Goal: Task Accomplishment & Management: Use online tool/utility

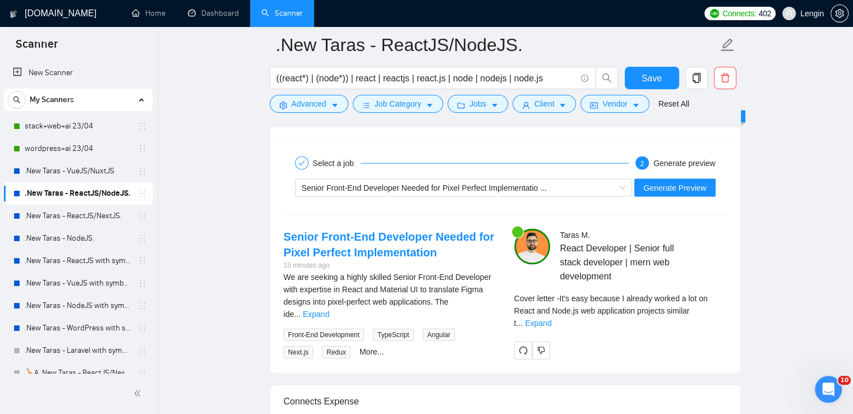
scroll to position [2352, 0]
click at [89, 214] on link ".New Taras - ReactJS/NextJS." at bounding box center [78, 216] width 107 height 22
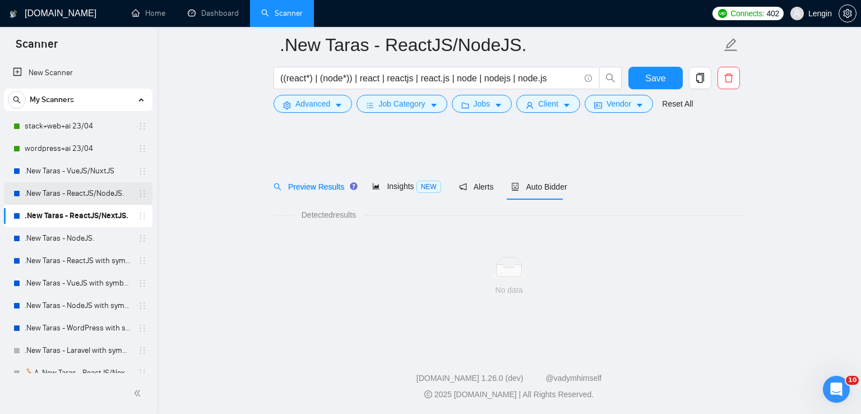
click at [113, 193] on link ".New Taras - ReactJS/NodeJS." at bounding box center [78, 193] width 107 height 22
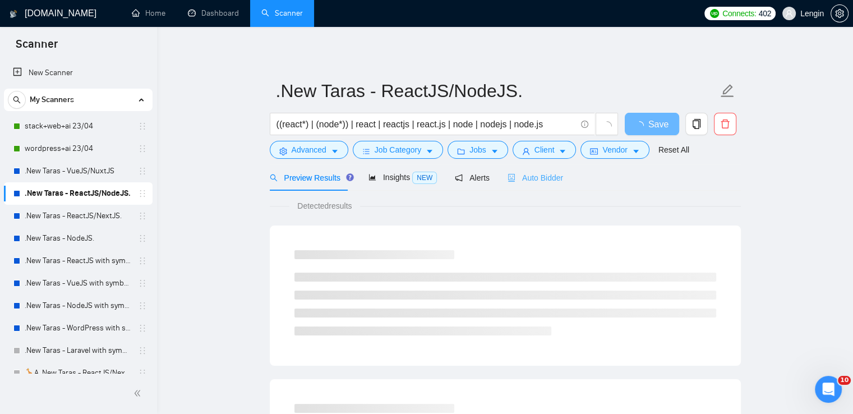
click at [524, 186] on div "Auto Bidder" at bounding box center [534, 177] width 55 height 26
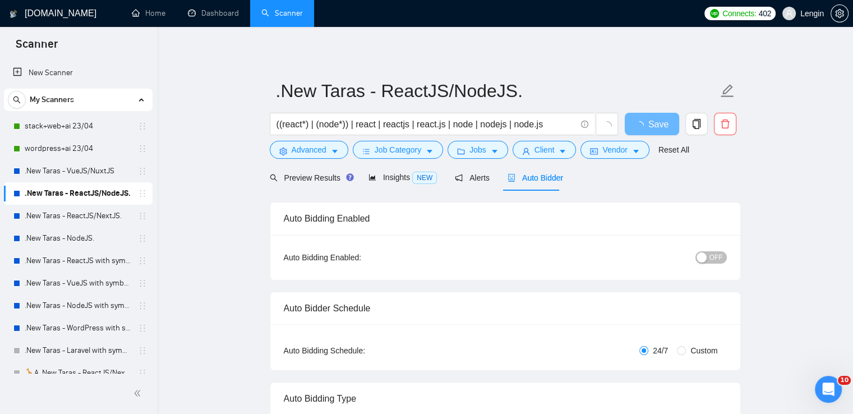
radio input "false"
radio input "true"
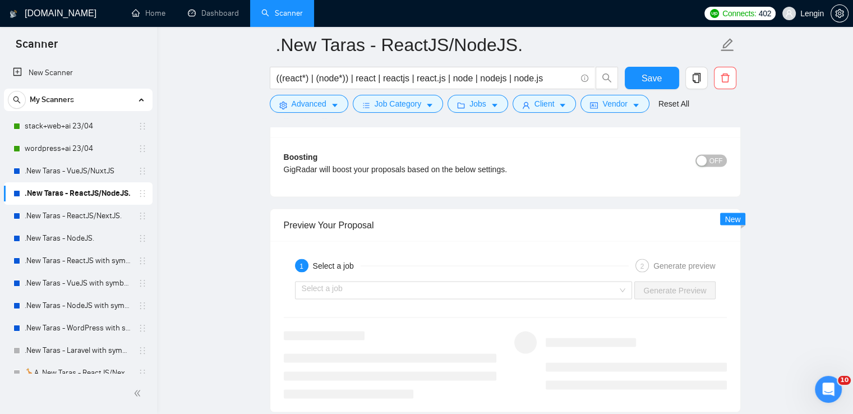
scroll to position [2250, 0]
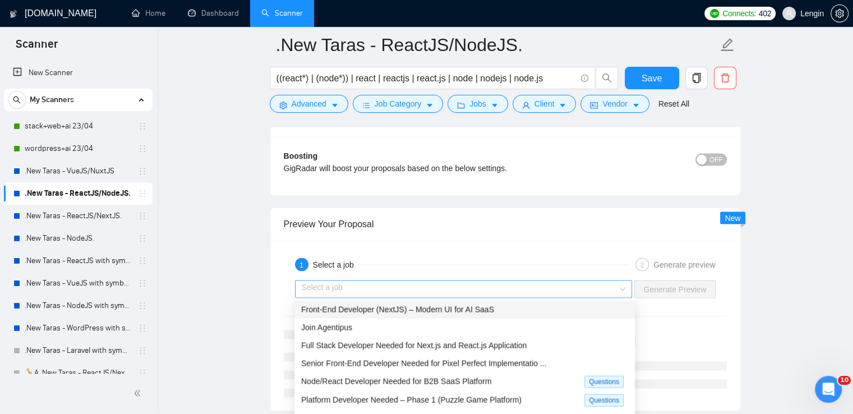
click at [622, 286] on div "Select a job" at bounding box center [463, 289] width 337 height 18
click at [503, 313] on div "Front-End Developer (NextJS) – Modern UI for AI SaaS" at bounding box center [464, 309] width 327 height 12
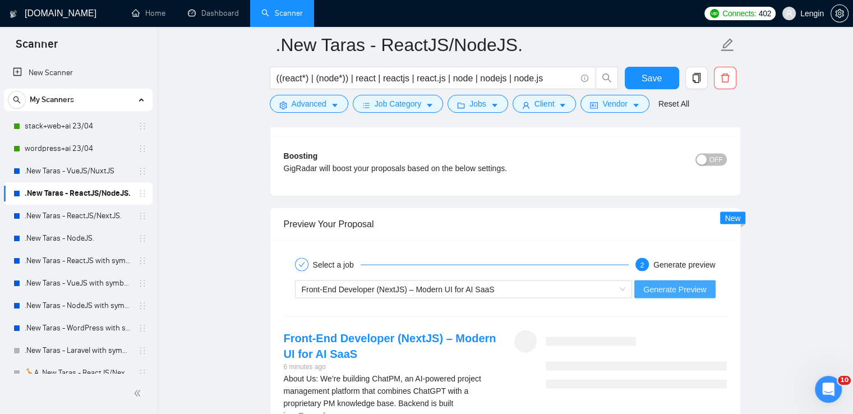
click at [682, 283] on span "Generate Preview" at bounding box center [674, 289] width 63 height 12
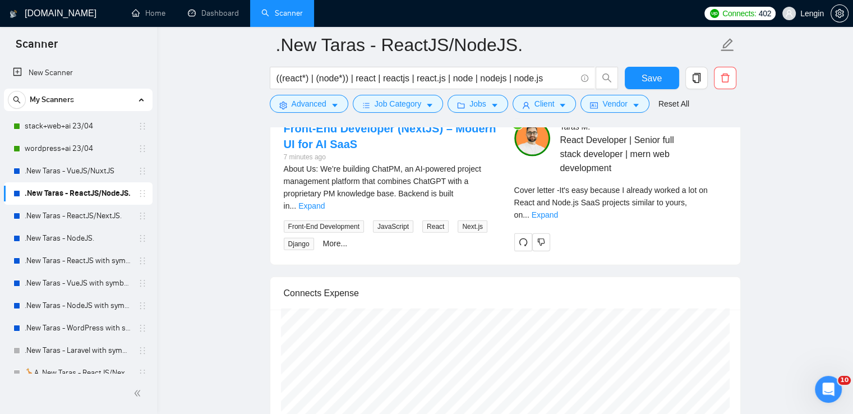
scroll to position [2461, 0]
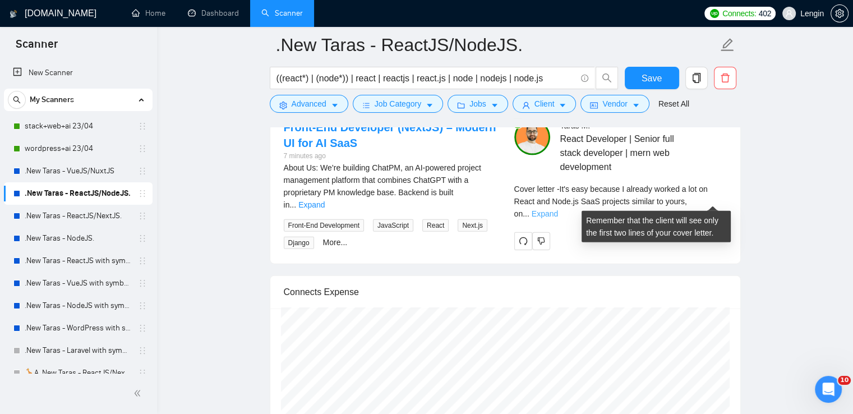
click at [558, 209] on link "Expand" at bounding box center [544, 213] width 26 height 9
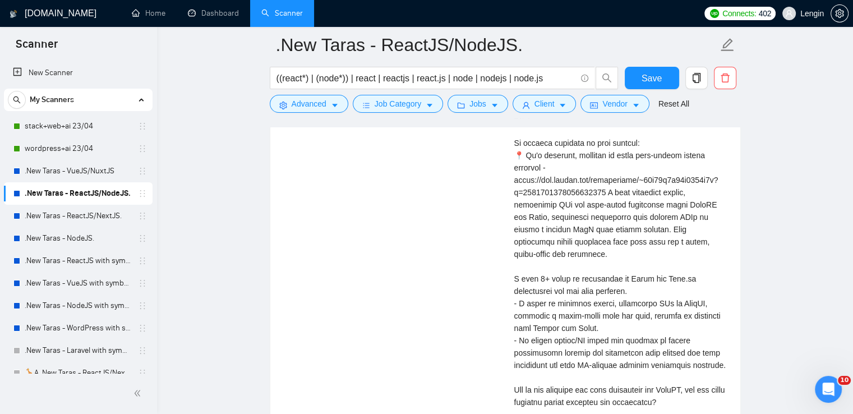
scroll to position [2639, 0]
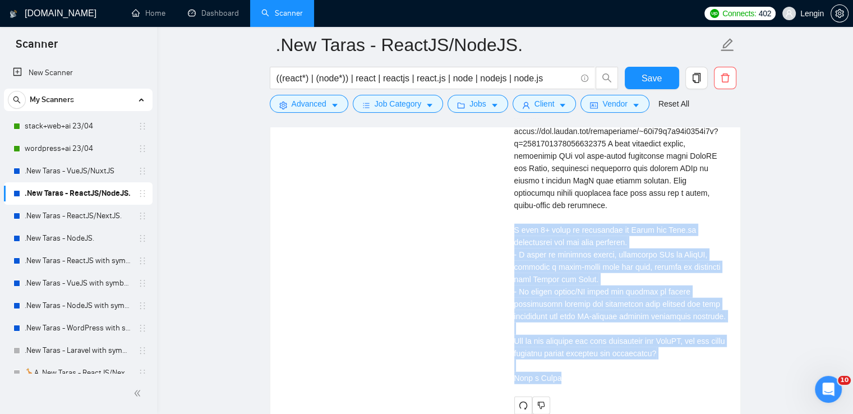
drag, startPoint x: 563, startPoint y: 368, endPoint x: 511, endPoint y: 212, distance: 164.9
click at [511, 212] on div "[PERSON_NAME] React Developer | Senior full stack developer | mern web developm…" at bounding box center [620, 178] width 230 height 473
copy div "have 8+ years of experience in React and Node.js development and web apps creat…"
click at [99, 213] on link ".New Taras - ReactJS/NextJS." at bounding box center [78, 216] width 107 height 22
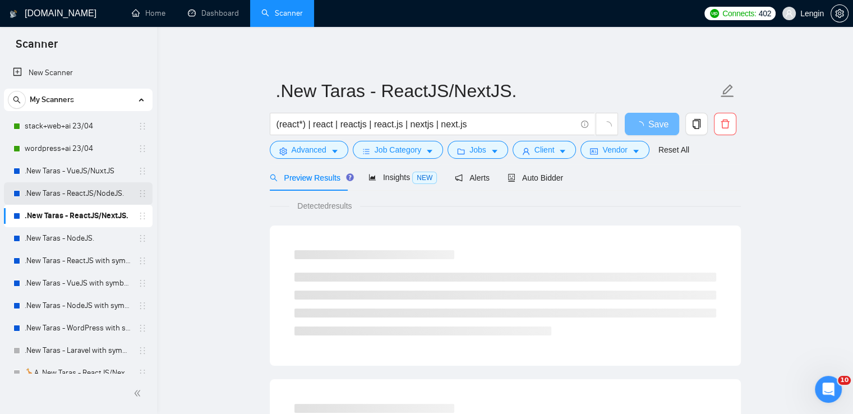
click at [79, 198] on link ".New Taras - ReactJS/NodeJS." at bounding box center [78, 193] width 107 height 22
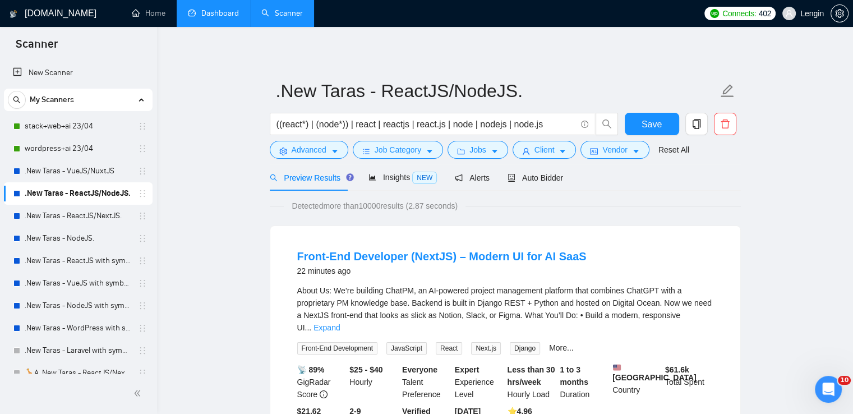
click at [223, 8] on link "Dashboard" at bounding box center [213, 13] width 51 height 10
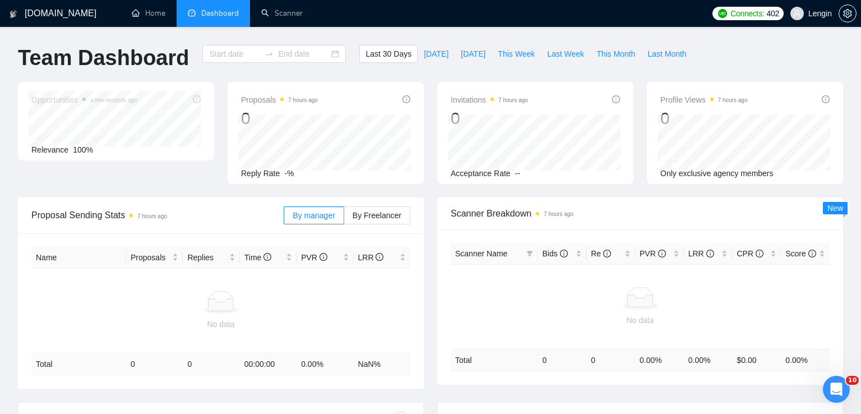
type input "[DATE]"
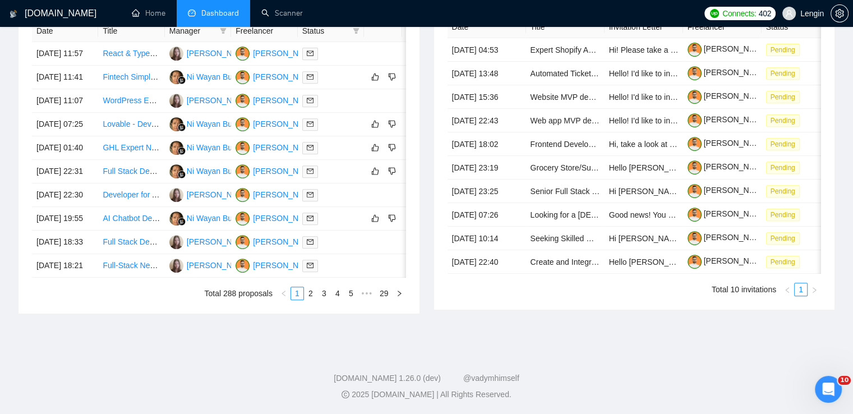
scroll to position [533, 0]
click at [307, 299] on link "2" at bounding box center [310, 293] width 12 height 12
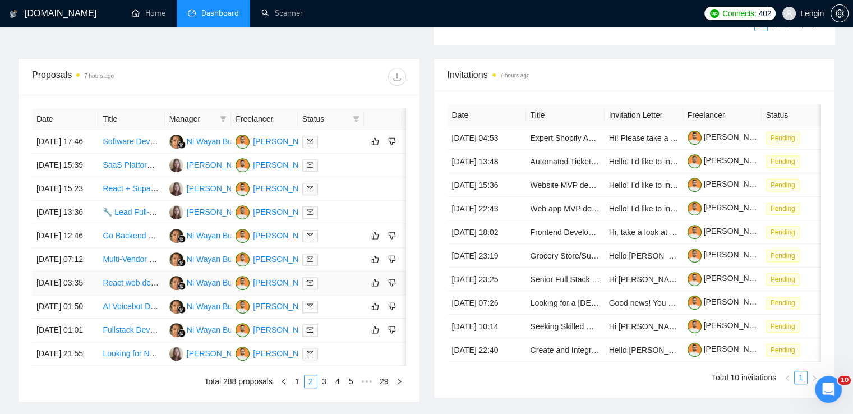
scroll to position [511, 0]
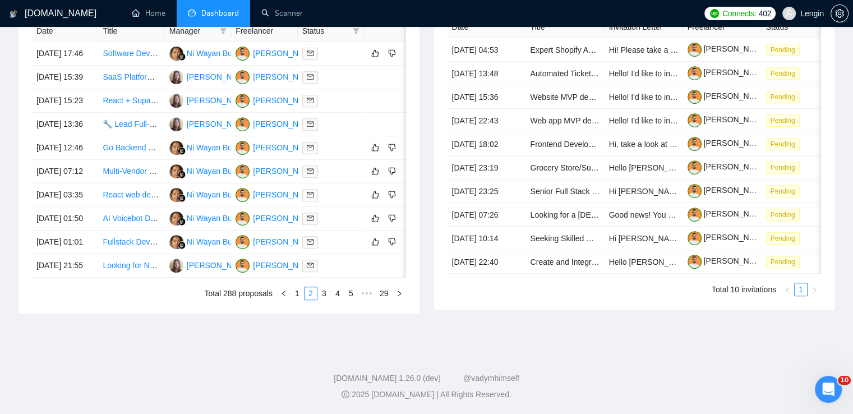
click at [323, 313] on div "Date Title Manager Freelancer Status [DATE] 17:46 Software Developer for Online…" at bounding box center [218, 160] width 401 height 307
click at [299, 299] on link "1" at bounding box center [297, 293] width 12 height 12
